Goal: Navigation & Orientation: Find specific page/section

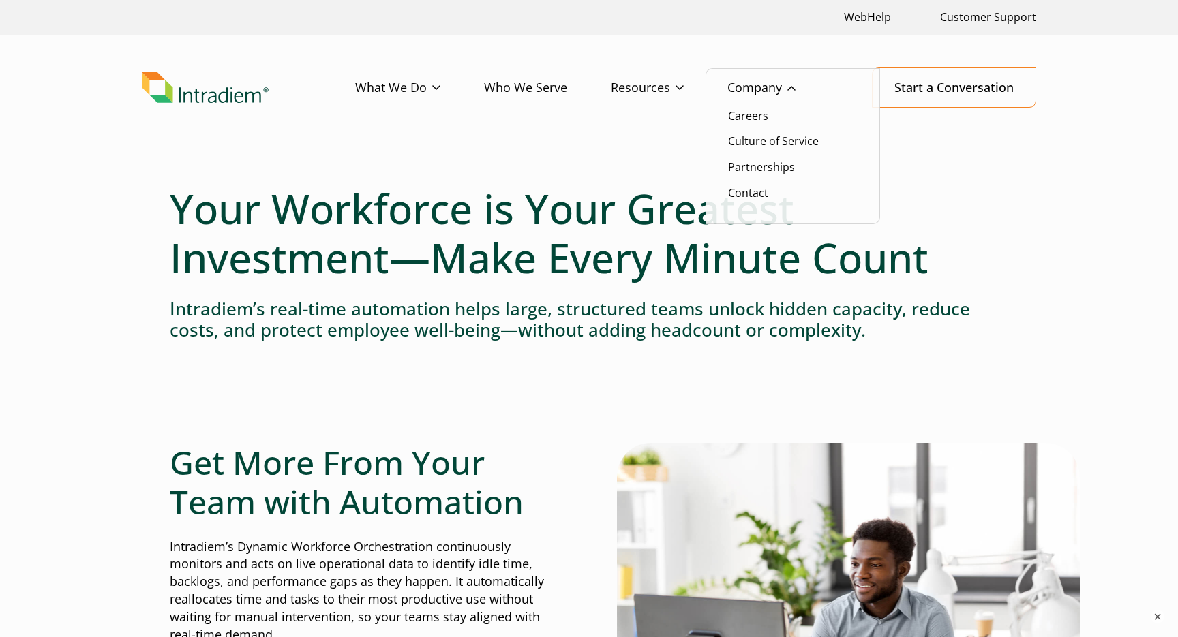
click at [793, 80] on link "Company" at bounding box center [783, 88] width 112 height 40
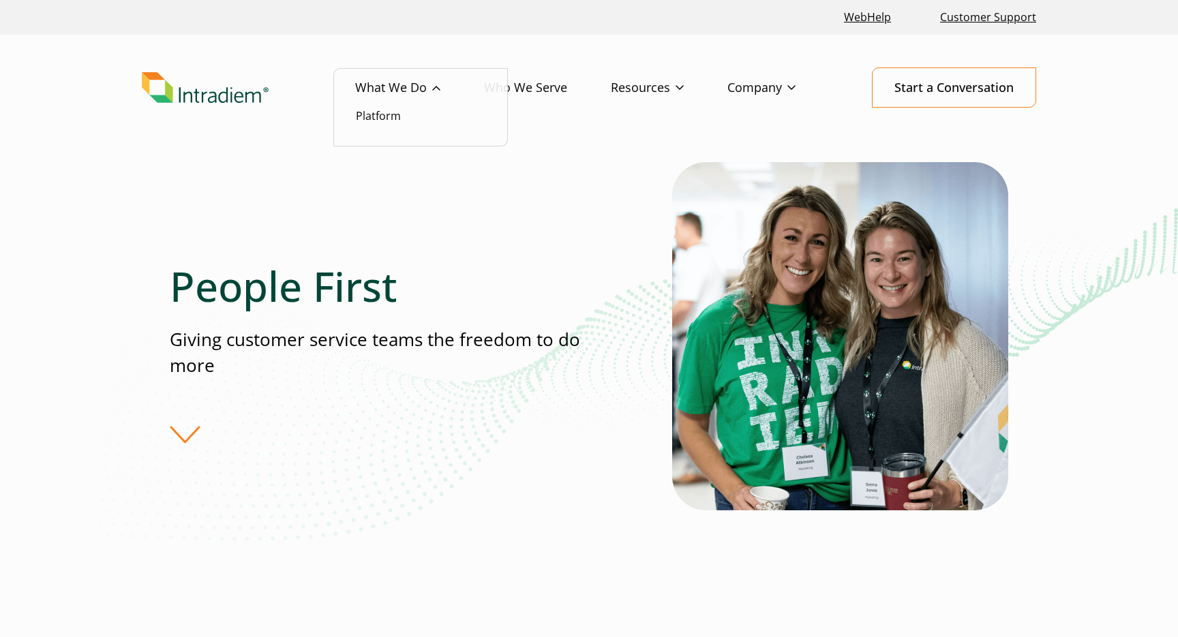
click at [392, 125] on li "Platform" at bounding box center [421, 116] width 130 height 18
click at [387, 121] on link "Platform" at bounding box center [378, 115] width 45 height 15
